Goal: Transaction & Acquisition: Purchase product/service

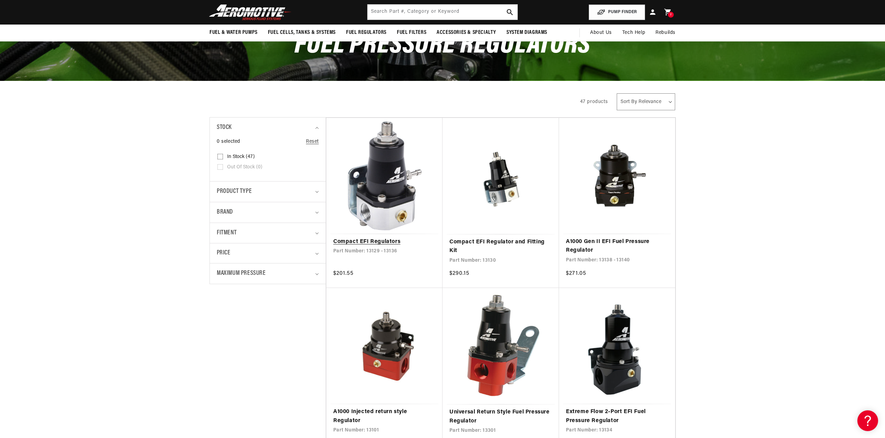
click at [393, 237] on link "Compact EFI Regulators" at bounding box center [384, 241] width 102 height 9
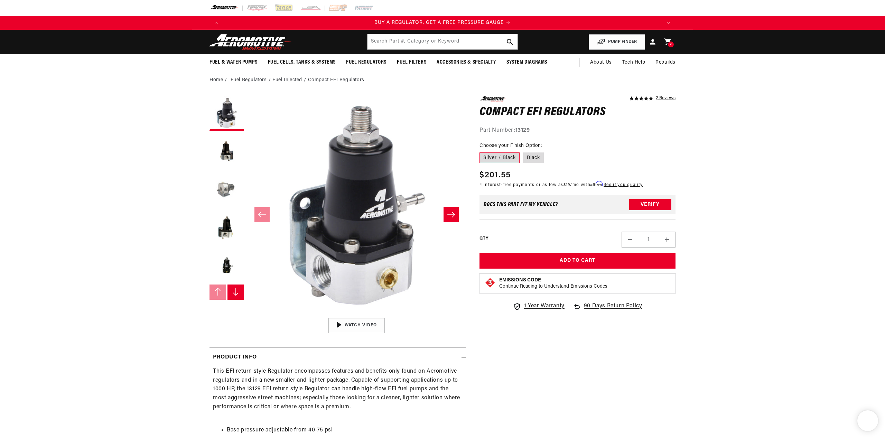
click at [222, 186] on button "Load image 3 in gallery view" at bounding box center [226, 189] width 35 height 35
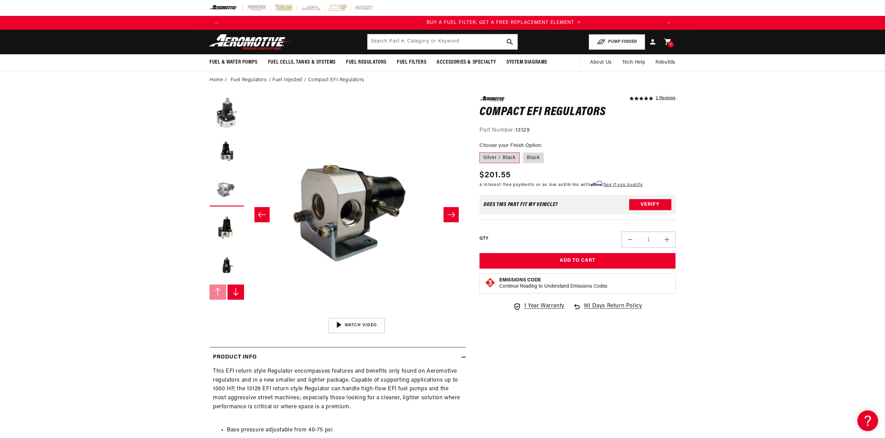
scroll to position [0, 438]
click at [223, 229] on button "Load image 4 in gallery view" at bounding box center [226, 227] width 35 height 35
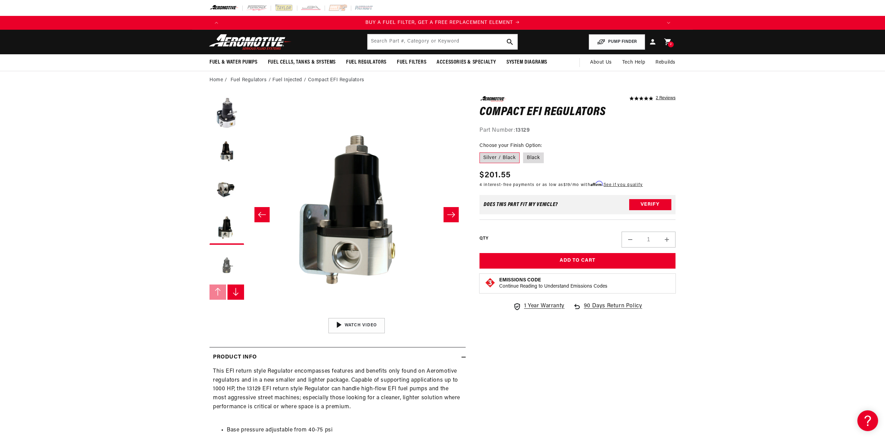
click at [228, 265] on button "Load image 5 in gallery view" at bounding box center [226, 265] width 35 height 35
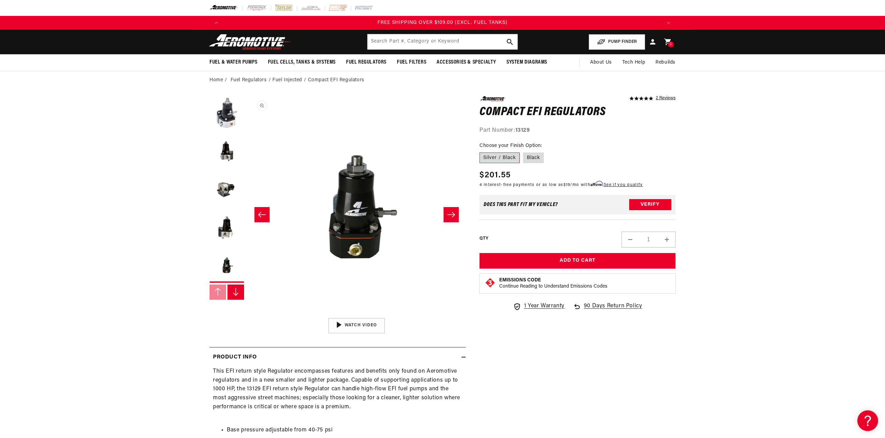
scroll to position [0, 0]
click at [668, 42] on icon at bounding box center [667, 41] width 7 height 7
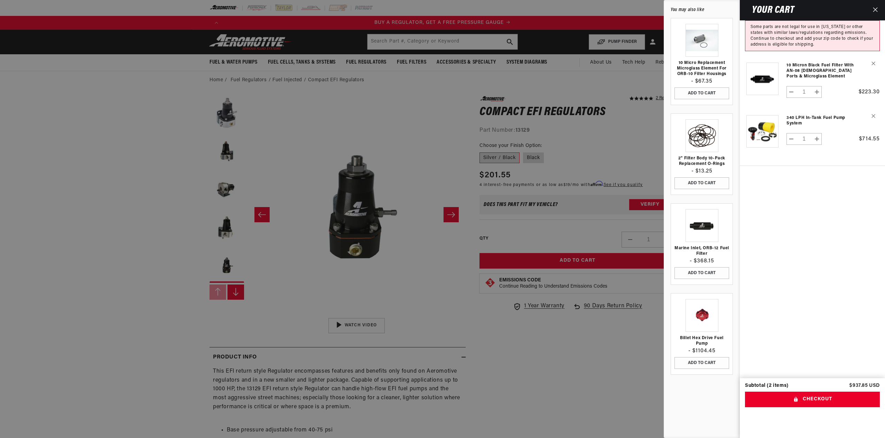
click at [872, 60] on button "Remove 10 Micron Black Fuel Filter with AN-08 Male Ports & Microglass Element" at bounding box center [873, 63] width 12 height 12
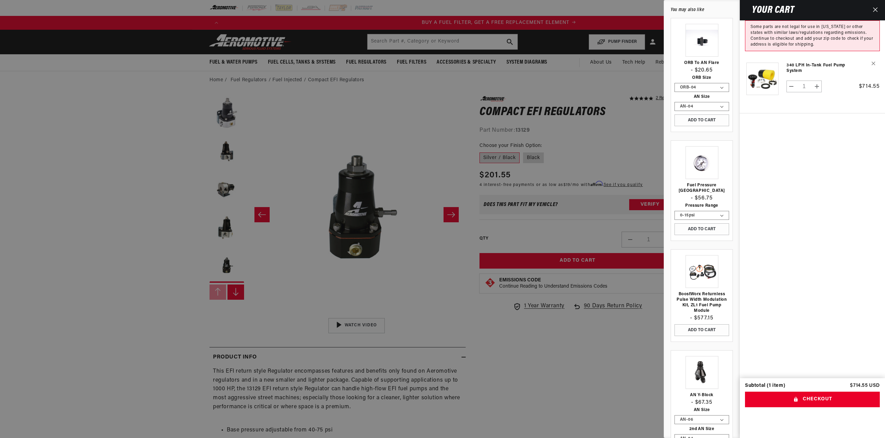
scroll to position [0, 438]
click at [469, 104] on div at bounding box center [442, 219] width 885 height 438
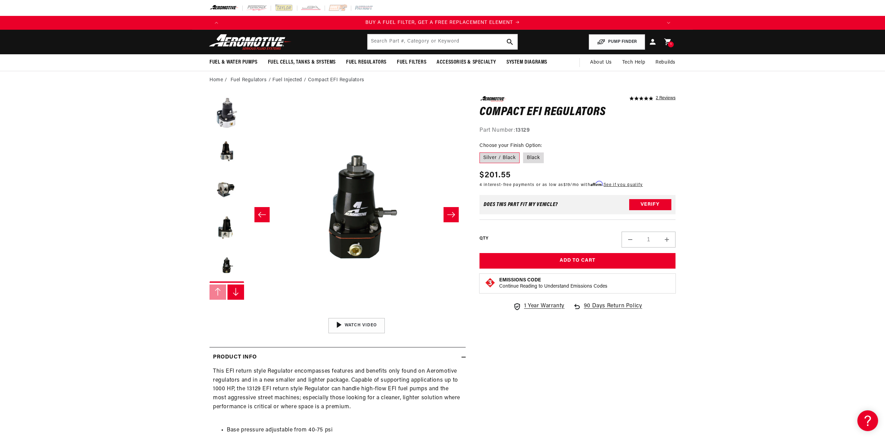
click at [652, 42] on icon at bounding box center [653, 42] width 6 height 6
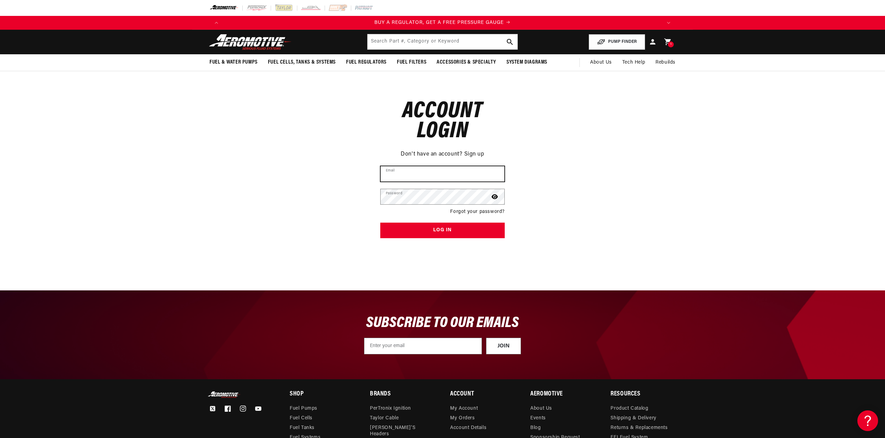
type input "dezertbling@icloud.com"
click at [420, 228] on button "Log in" at bounding box center [442, 231] width 124 height 16
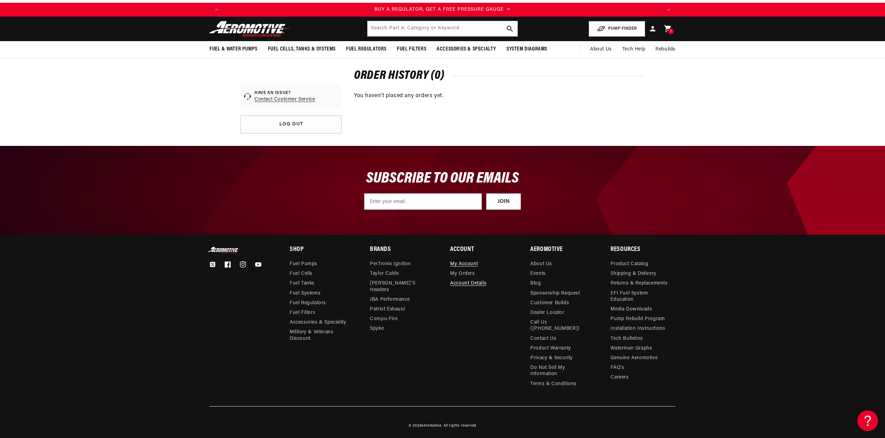
scroll to position [13, 0]
click at [667, 30] on icon at bounding box center [667, 29] width 8 height 8
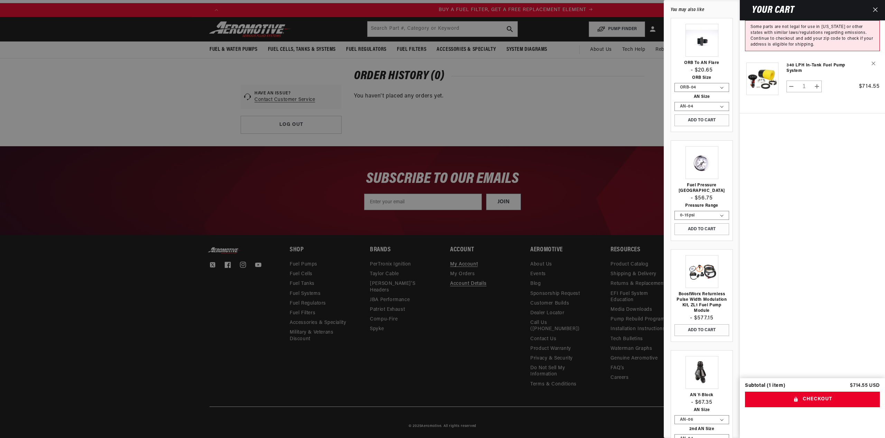
scroll to position [0, 438]
click at [348, 98] on div at bounding box center [442, 219] width 885 height 438
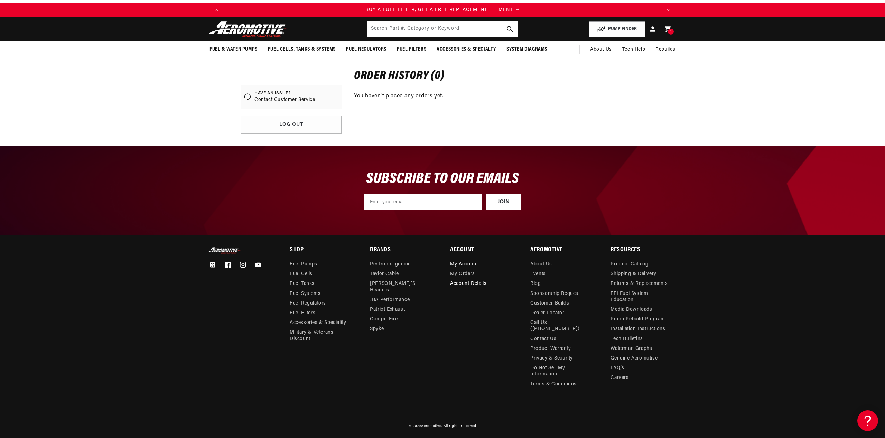
click at [240, 28] on img at bounding box center [250, 29] width 86 height 16
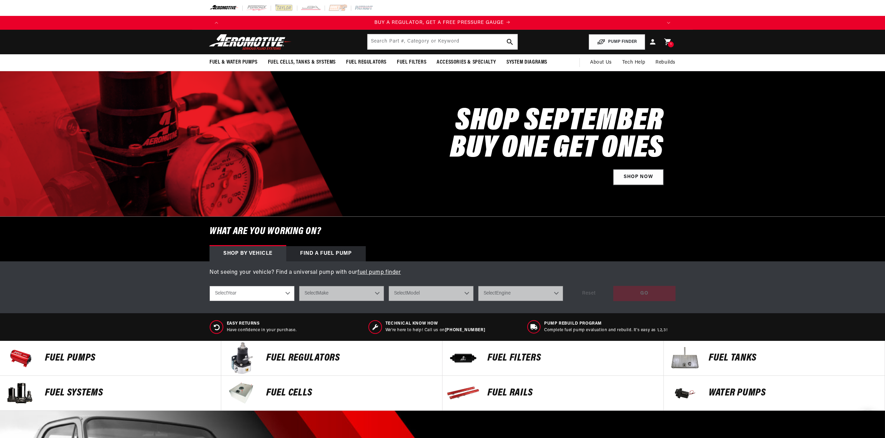
scroll to position [0, 125]
click at [638, 177] on link "Shop Now" at bounding box center [638, 177] width 50 height 16
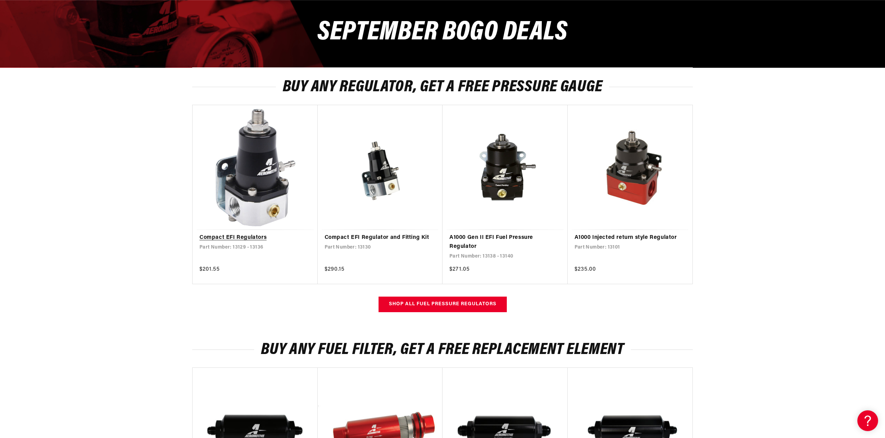
scroll to position [0, 438]
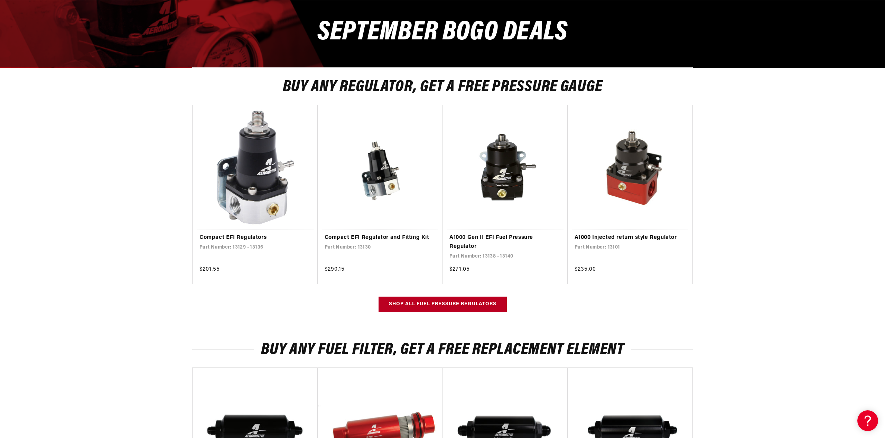
click at [438, 303] on link "Shop all Fuel Pressure Regulators" at bounding box center [442, 304] width 128 height 16
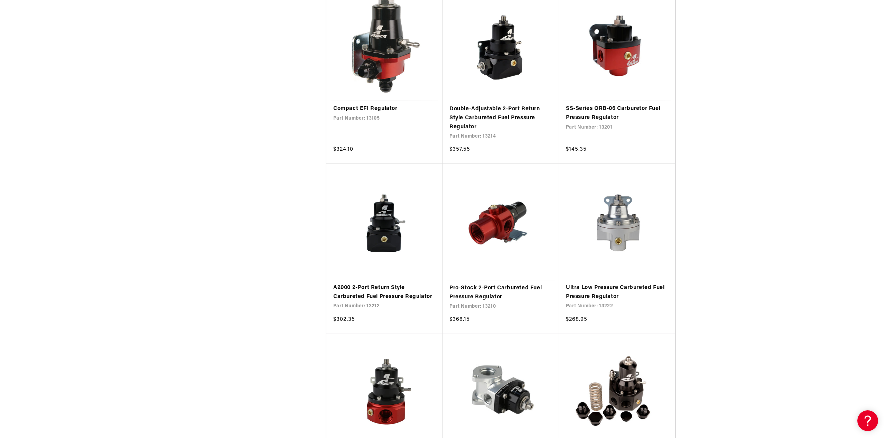
scroll to position [0, 438]
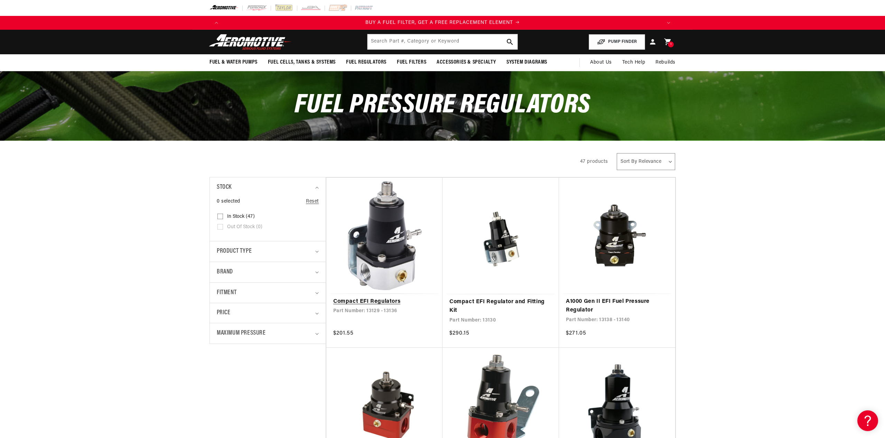
click at [374, 297] on link "Compact EFI Regulators" at bounding box center [384, 301] width 102 height 9
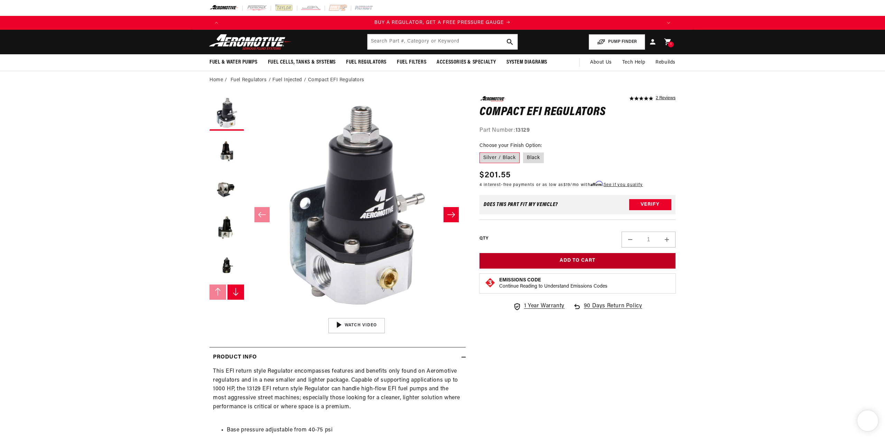
click at [543, 259] on button "Add to Cart" at bounding box center [577, 261] width 196 height 16
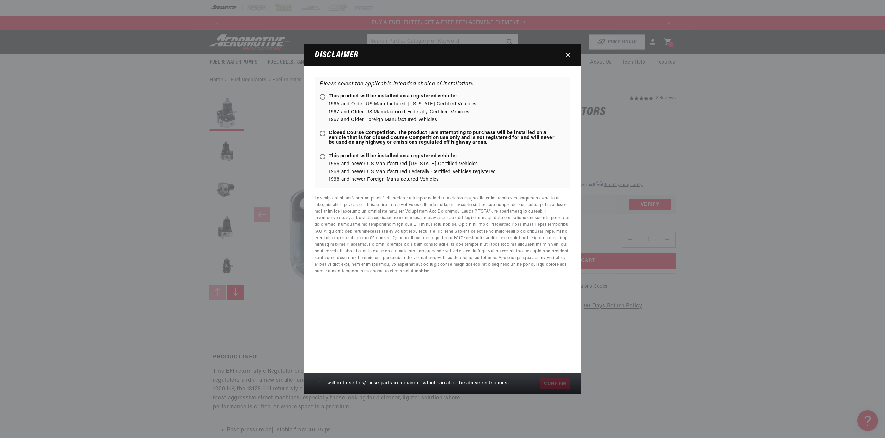
scroll to position [0, 438]
click at [323, 97] on ellipse at bounding box center [322, 96] width 3 height 3
click at [323, 97] on input "This product will be installed on a registered vehicle:" at bounding box center [323, 97] width 4 height 4
radio input "true"
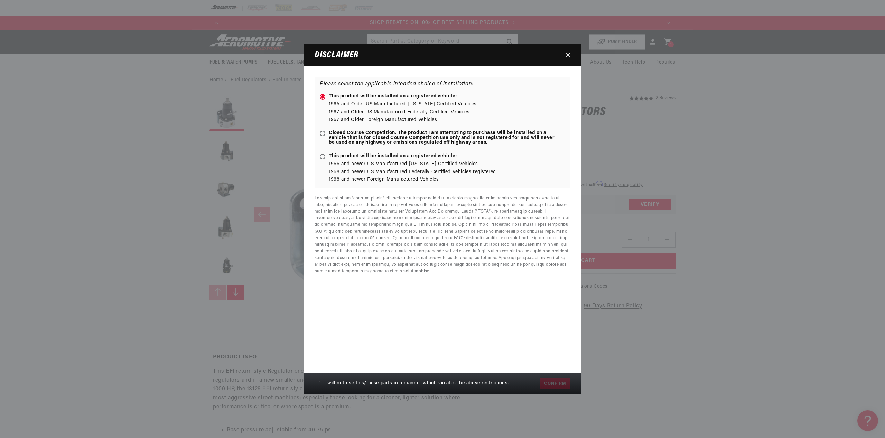
click at [317, 383] on icon at bounding box center [317, 384] width 6 height 6
click at [317, 383] on input "I will not use this/these parts in a manner which violates the above restrictio…" at bounding box center [317, 384] width 6 height 6
checkbox input "true"
click at [553, 383] on button "Confirm" at bounding box center [555, 383] width 30 height 11
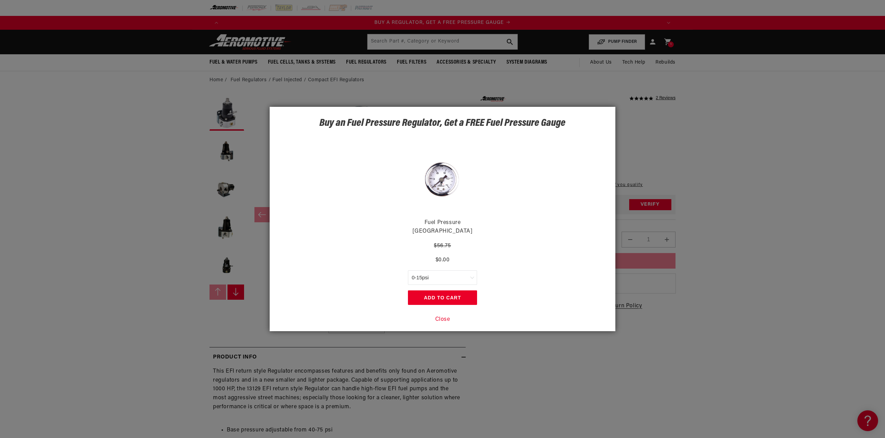
select select "47675259748652"
click at [425, 292] on button "Add to Cart" at bounding box center [442, 297] width 69 height 15
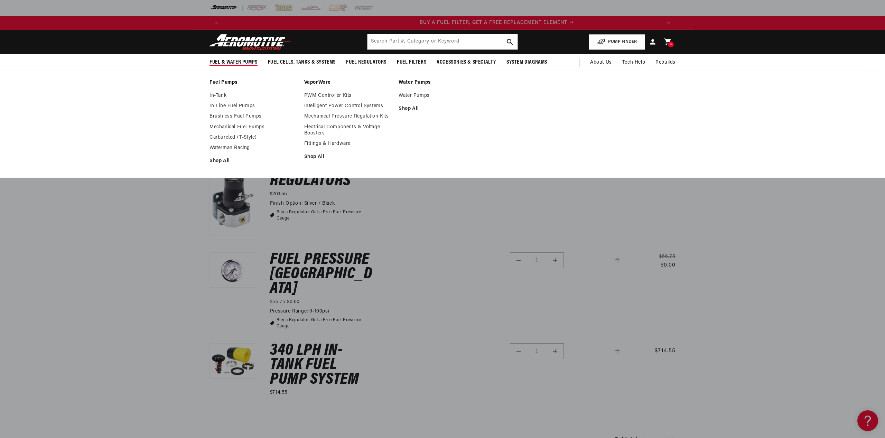
scroll to position [0, 438]
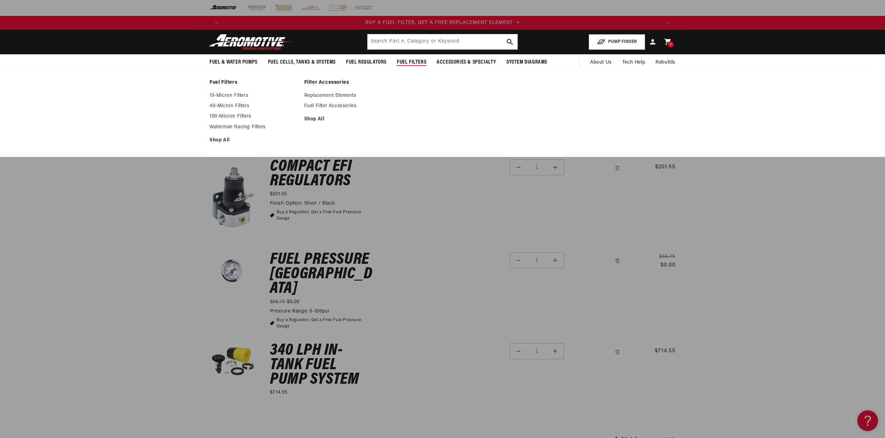
click at [408, 62] on span "Fuel Filters" at bounding box center [411, 62] width 29 height 7
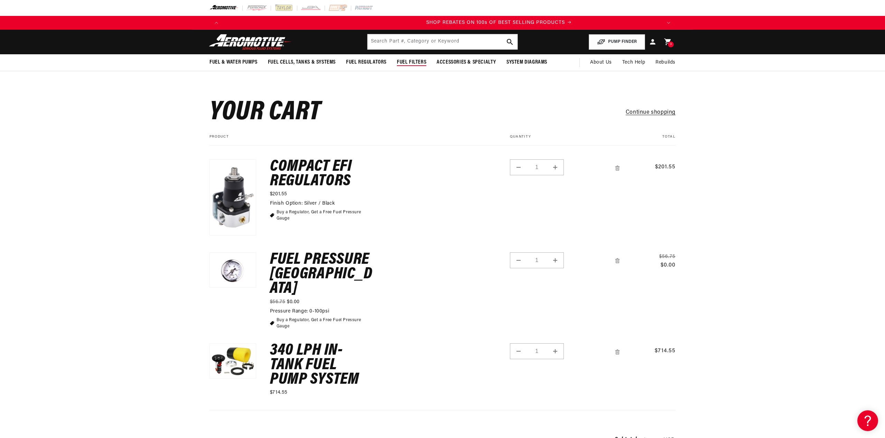
scroll to position [0, 876]
click at [407, 62] on span "Fuel Filters" at bounding box center [411, 62] width 29 height 7
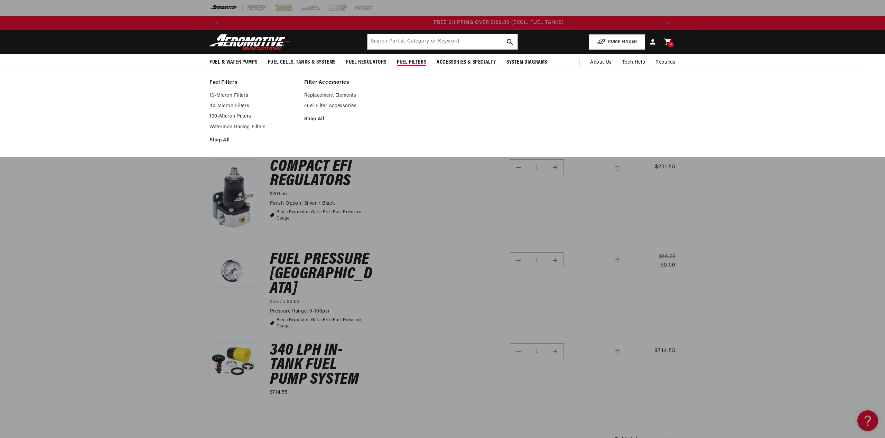
scroll to position [0, 1314]
click at [222, 106] on link "40-Micron Filters" at bounding box center [253, 106] width 88 height 6
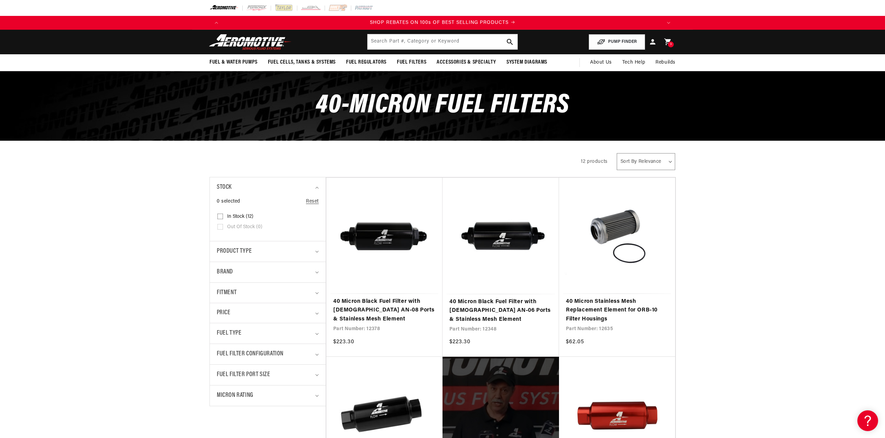
scroll to position [0, 1314]
